Goal: Register for event/course

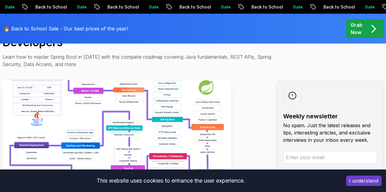
scroll to position [79, 0]
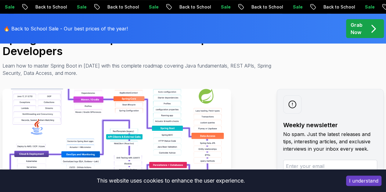
drag, startPoint x: 0, startPoint y: 0, endPoint x: 180, endPoint y: 124, distance: 219.1
click at [180, 124] on img at bounding box center [116, 157] width 228 height 137
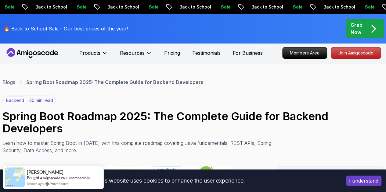
scroll to position [2, 0]
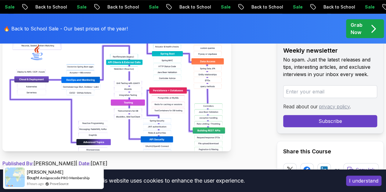
scroll to position [154, 0]
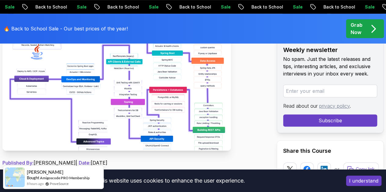
click at [195, 99] on img at bounding box center [116, 82] width 228 height 137
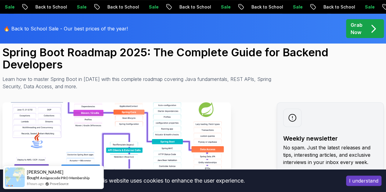
scroll to position [66, 0]
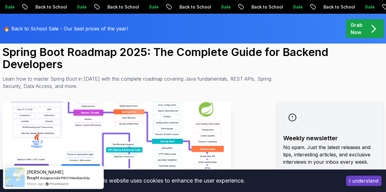
click at [106, 143] on img at bounding box center [116, 170] width 228 height 137
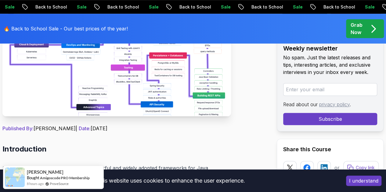
scroll to position [208, 0]
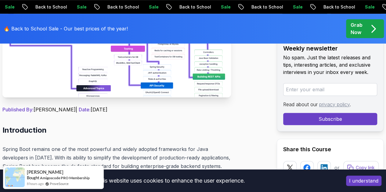
click at [366, 178] on button "I understand" at bounding box center [363, 181] width 35 height 10
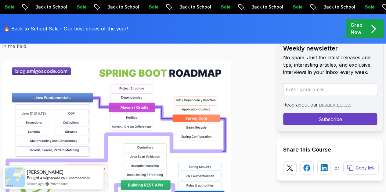
scroll to position [485, 0]
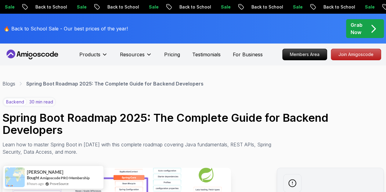
scroll to position [0, 0]
click at [159, 118] on h1 "Spring Boot Roadmap 2025: The Complete Guide for Backend Developers" at bounding box center [192, 124] width 381 height 24
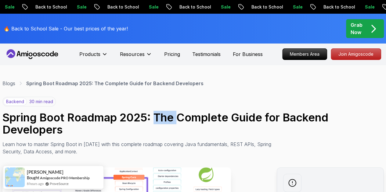
click at [159, 118] on h1 "Spring Boot Roadmap 2025: The Complete Guide for Backend Developers" at bounding box center [192, 124] width 381 height 24
click at [218, 112] on h1 "Spring Boot Roadmap 2025: The Complete Guide for Backend Developers" at bounding box center [192, 124] width 381 height 24
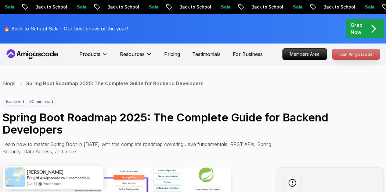
click at [347, 54] on p "Join Amigoscode" at bounding box center [355, 54] width 47 height 10
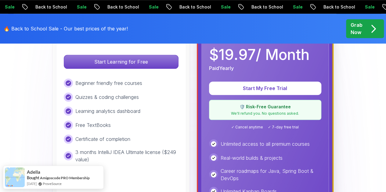
scroll to position [190, 0]
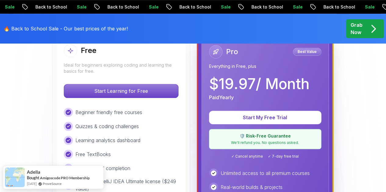
click at [143, 87] on p "Start Learning for Free" at bounding box center [121, 90] width 114 height 13
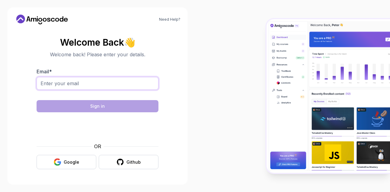
click at [120, 86] on input "Email *" at bounding box center [98, 83] width 122 height 13
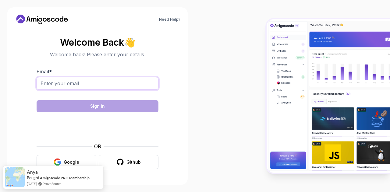
type input "[EMAIL_ADDRESS][DOMAIN_NAME]"
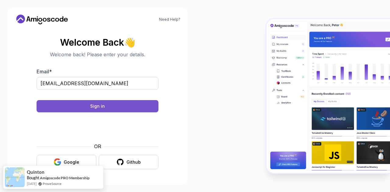
click at [125, 109] on button "Sign in" at bounding box center [98, 106] width 122 height 12
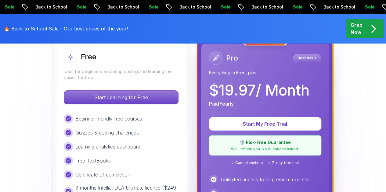
scroll to position [190, 0]
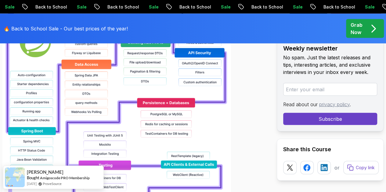
scroll to position [628, 0]
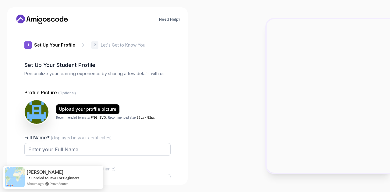
type input "royalrabbit78c93"
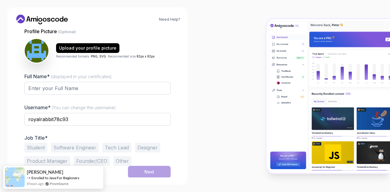
scroll to position [61, 0]
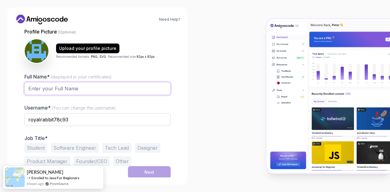
click at [101, 89] on input "Full Name* (displayed in your certificates)" at bounding box center [97, 88] width 146 height 13
type input "[PERSON_NAME] M P"
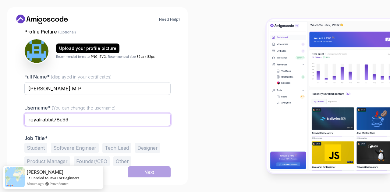
click at [73, 117] on input "royalrabbit78c93" at bounding box center [97, 119] width 146 height 13
drag, startPoint x: 73, startPoint y: 117, endPoint x: 15, endPoint y: 119, distance: 57.6
click at [15, 119] on div "1 Set Up Your Profile 1 Set Up Your Profile 2 Let's Get to Know You Set Up Your…" at bounding box center [98, 103] width 166 height 148
type input "itsleviosa"
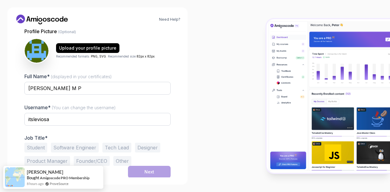
click at [36, 149] on button "Student" at bounding box center [35, 148] width 23 height 10
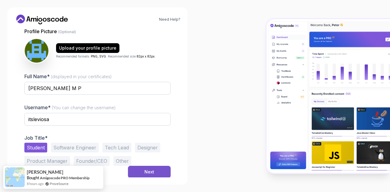
click at [145, 166] on button "Next" at bounding box center [149, 172] width 43 height 12
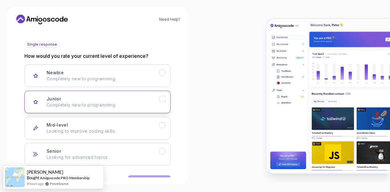
scroll to position [80, 0]
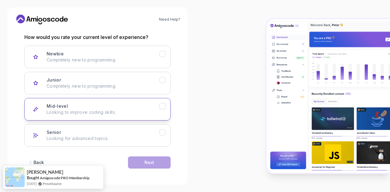
click at [98, 109] on p "Looking to improve coding skills." at bounding box center [103, 112] width 113 height 6
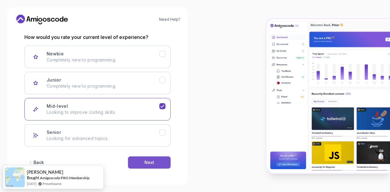
click at [151, 164] on div "Next" at bounding box center [149, 163] width 10 height 6
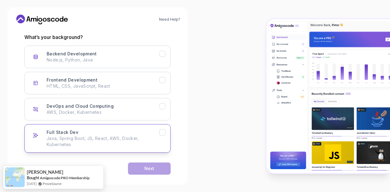
click at [129, 142] on p "Java, Spring Boot, JS, React, AWS, Docker, Kubernetes" at bounding box center [103, 142] width 113 height 12
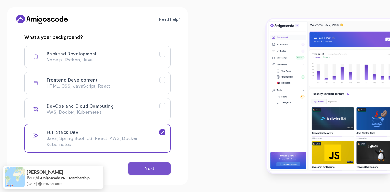
click at [154, 170] on button "Next" at bounding box center [149, 169] width 43 height 12
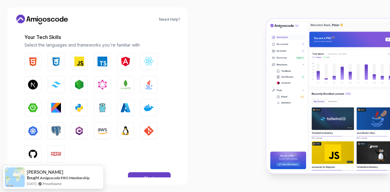
scroll to position [97, 0]
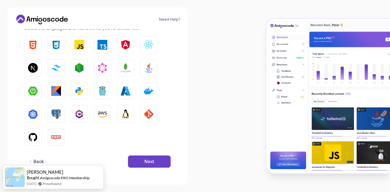
click at [32, 164] on icon "button" at bounding box center [30, 162] width 6 height 6
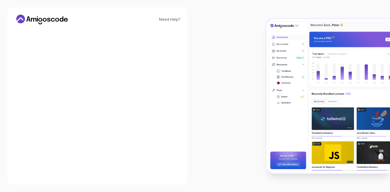
scroll to position [86, 0]
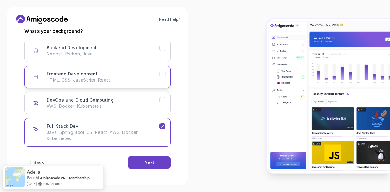
click at [148, 83] on button "Frontend Development HTML, CSS, JavaScript, React" at bounding box center [97, 77] width 146 height 23
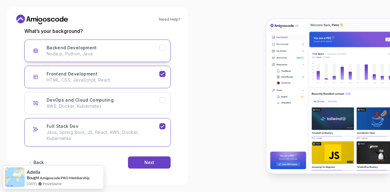
click at [160, 45] on icon "Backend Development" at bounding box center [163, 48] width 6 height 6
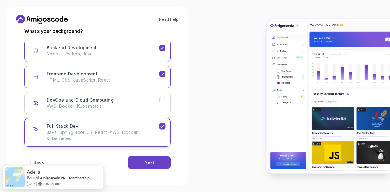
click at [161, 126] on icon "Full Stack Dev" at bounding box center [162, 126] width 3 height 2
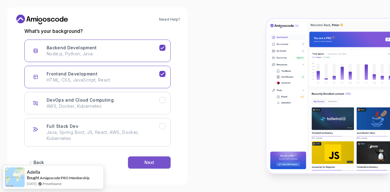
click at [151, 163] on div "Next" at bounding box center [149, 163] width 10 height 6
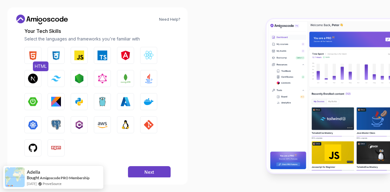
click at [37, 56] on img "button" at bounding box center [33, 56] width 10 height 10
click at [57, 57] on img "button" at bounding box center [56, 56] width 10 height 10
click at [150, 83] on img "button" at bounding box center [149, 79] width 10 height 10
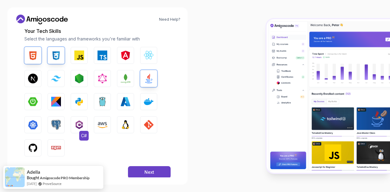
scroll to position [97, 0]
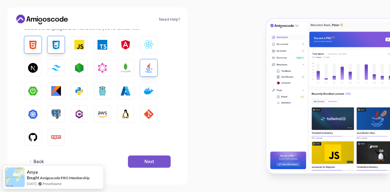
click at [137, 166] on button "Next" at bounding box center [149, 162] width 43 height 12
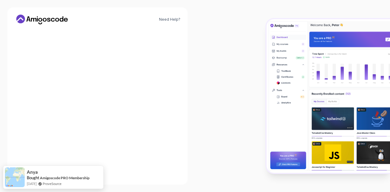
scroll to position [84, 0]
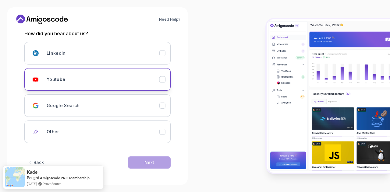
click at [110, 82] on div "Youtube" at bounding box center [103, 79] width 113 height 12
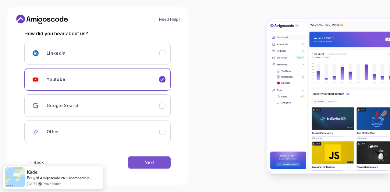
click at [153, 160] on div "Next" at bounding box center [149, 163] width 10 height 6
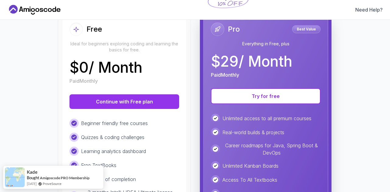
scroll to position [74, 0]
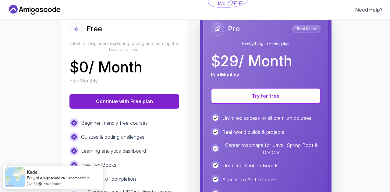
click at [141, 100] on button "Continue with Free plan" at bounding box center [124, 101] width 110 height 15
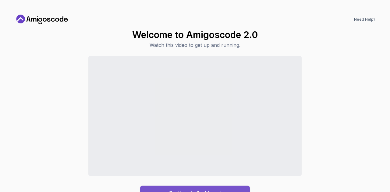
click at [174, 188] on button "Continue to Dashboard" at bounding box center [195, 193] width 110 height 15
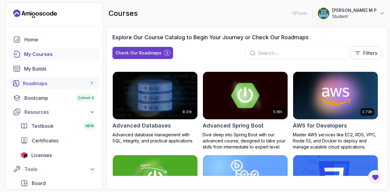
click at [79, 80] on div "Roadmaps 7" at bounding box center [59, 83] width 73 height 7
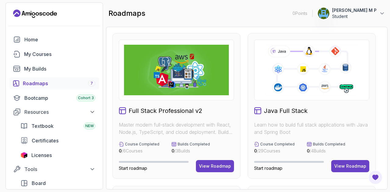
scroll to position [34, 0]
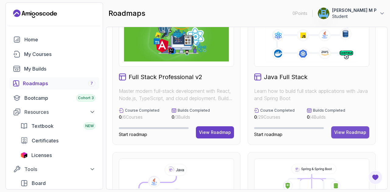
click at [346, 130] on div "View Roadmap" at bounding box center [350, 133] width 32 height 6
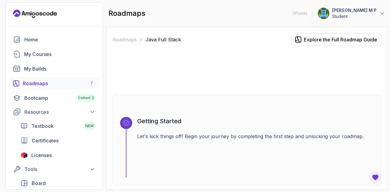
click at [44, 82] on div "Roadmaps 7" at bounding box center [59, 83] width 73 height 7
